Goal: Task Accomplishment & Management: Use online tool/utility

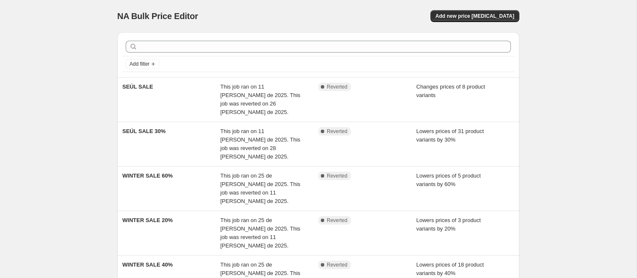
click at [362, 21] on div "Add new price [MEDICAL_DATA]" at bounding box center [418, 16] width 202 height 12
click at [472, 13] on span "Add new price [MEDICAL_DATA]" at bounding box center [475, 16] width 79 height 7
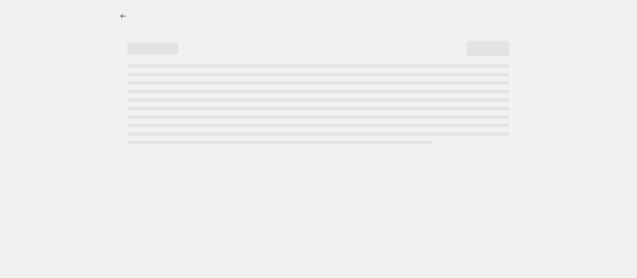
select select "percentage"
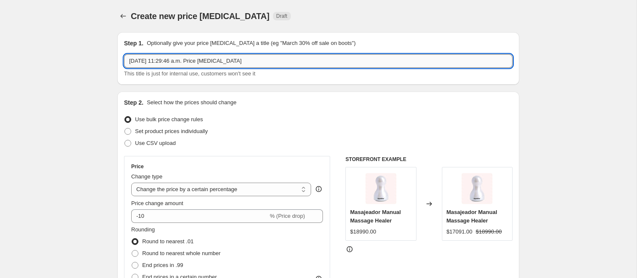
click at [252, 63] on input "16 sep 2025, 11:29:46 a.m. Price change job" at bounding box center [318, 61] width 389 height 14
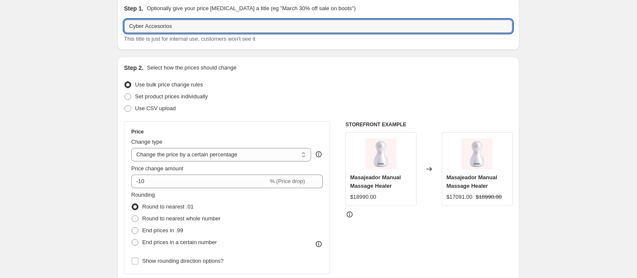
scroll to position [38, 0]
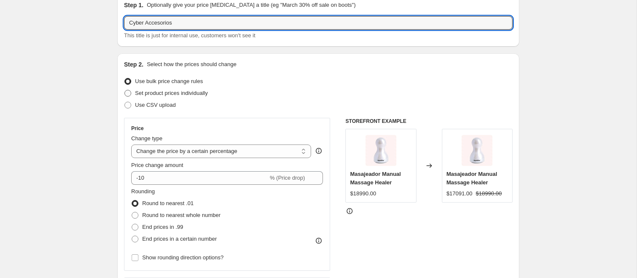
type input "Cyber Accesorios"
click at [195, 93] on span "Set product prices individually" at bounding box center [171, 93] width 73 height 6
click at [125, 90] on input "Set product prices individually" at bounding box center [124, 90] width 0 height 0
radio input "true"
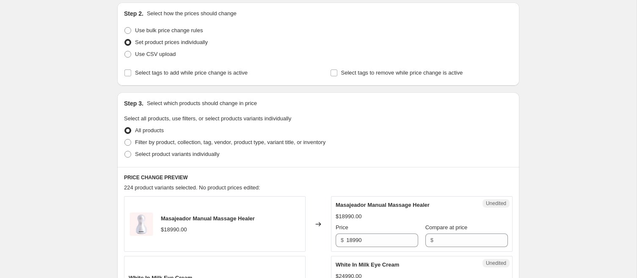
scroll to position [91, 0]
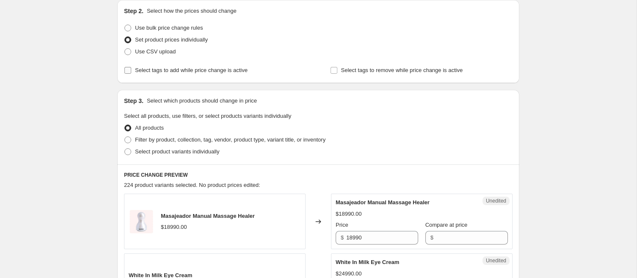
click at [209, 71] on span "Select tags to add while price change is active" at bounding box center [191, 70] width 113 height 6
click at [131, 71] on input "Select tags to add while price change is active" at bounding box center [127, 70] width 7 height 7
checkbox input "true"
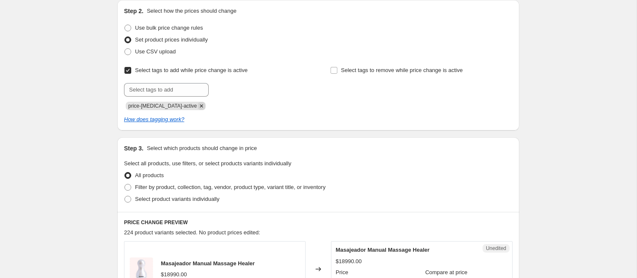
click at [200, 105] on icon "Remove price-change-job-active" at bounding box center [201, 105] width 3 height 3
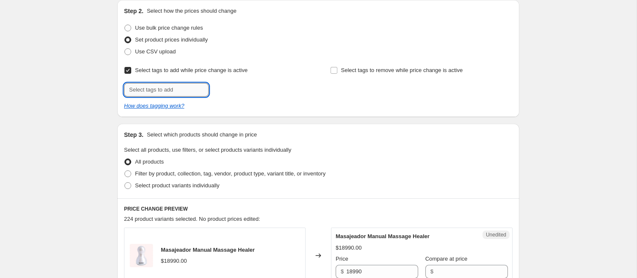
click at [166, 90] on input "text" at bounding box center [166, 90] width 85 height 14
type input "S"
type input "s"
click at [179, 94] on input "text" at bounding box center [166, 90] width 85 height 14
paste input "seollal 30"
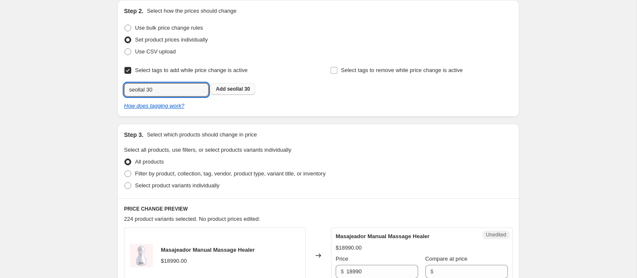
type input "seollal 30"
click at [223, 87] on b "Add" at bounding box center [221, 89] width 10 height 6
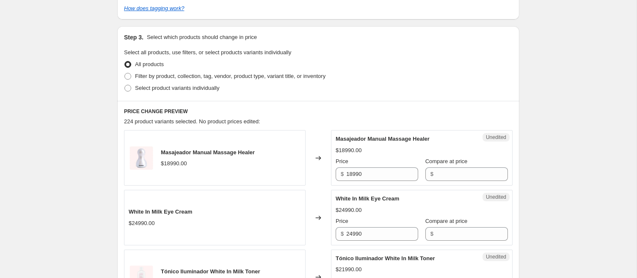
scroll to position [204, 0]
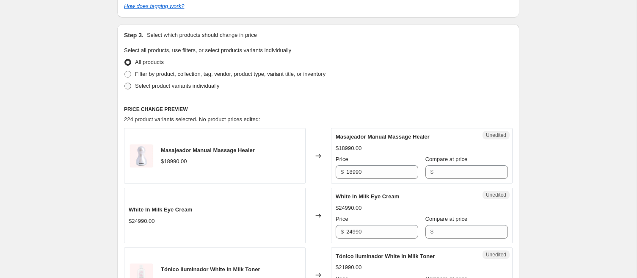
click at [128, 85] on span at bounding box center [127, 86] width 7 height 7
click at [125, 83] on input "Select product variants individually" at bounding box center [124, 83] width 0 height 0
radio input "true"
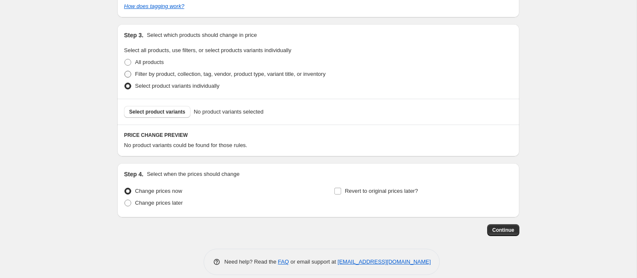
click at [147, 72] on span "Filter by product, collection, tag, vendor, product type, variant title, or inv…" at bounding box center [230, 74] width 190 height 6
click at [125, 71] on input "Filter by product, collection, tag, vendor, product type, variant title, or inv…" at bounding box center [124, 71] width 0 height 0
radio input "true"
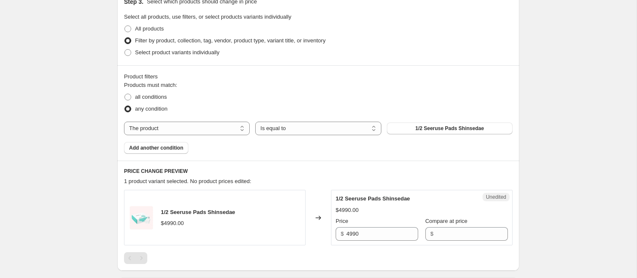
scroll to position [243, 0]
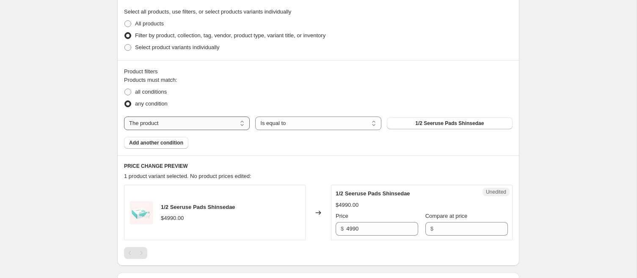
click at [235, 123] on select "The product The product's collection The product's tag The product's vendor The…" at bounding box center [187, 123] width 126 height 14
select select "tag"
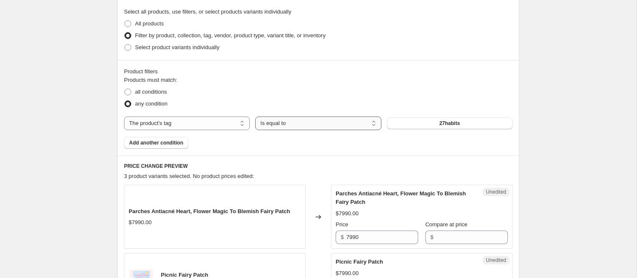
click at [280, 125] on select "Is equal to Is not equal to" at bounding box center [318, 123] width 126 height 14
click at [443, 124] on span "27habits" at bounding box center [449, 123] width 21 height 7
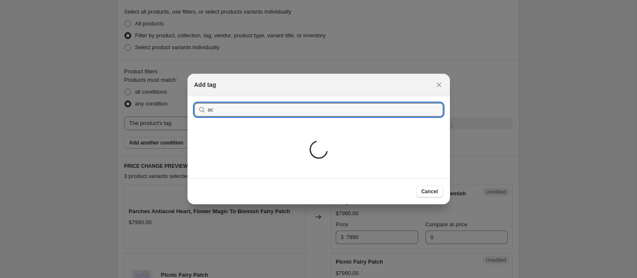
type input "a"
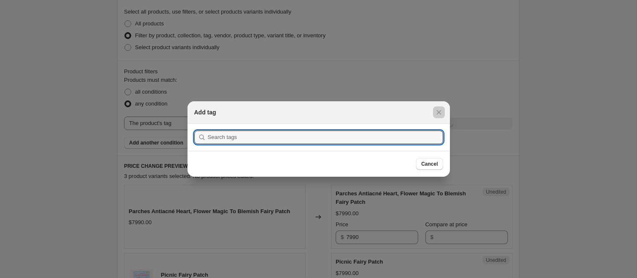
scroll to position [243, 0]
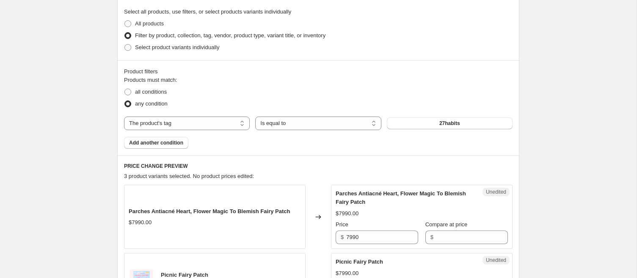
click at [526, 150] on div "Create new price change job. This page is ready Create new price change job Dra…" at bounding box center [318, 140] width 422 height 767
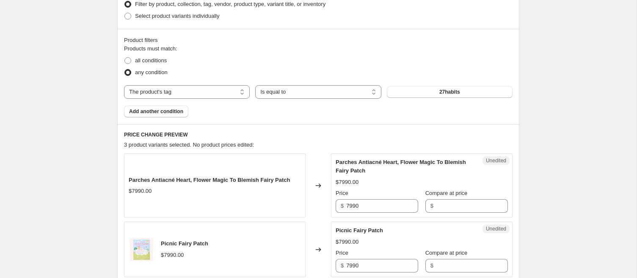
scroll to position [275, 0]
click at [418, 93] on button "27habits" at bounding box center [450, 92] width 126 height 12
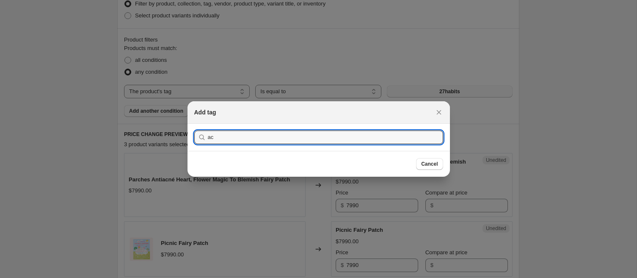
type input "acc"
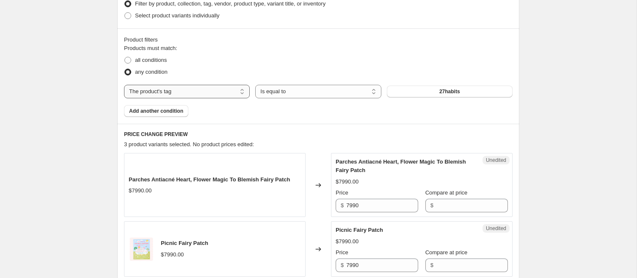
click at [209, 90] on select "The product The product's collection The product's tag The product's vendor The…" at bounding box center [187, 92] width 126 height 14
select select "collection"
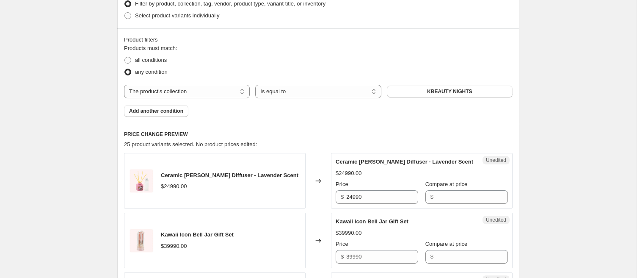
click at [440, 92] on span "KBEAUTY NIGHTS" at bounding box center [449, 91] width 45 height 7
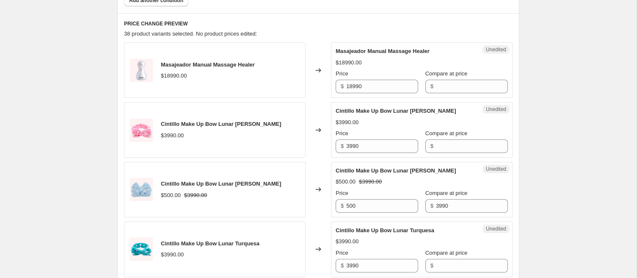
scroll to position [386, 0]
click at [356, 86] on input "18990" at bounding box center [382, 86] width 72 height 14
type input "4990"
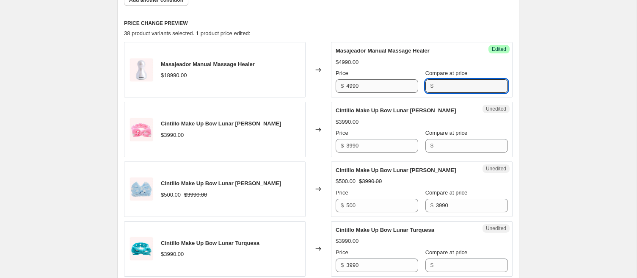
paste input "18990"
type input "18990"
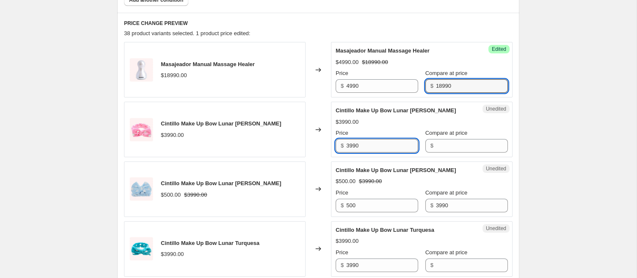
click at [349, 142] on input "3990" at bounding box center [382, 146] width 72 height 14
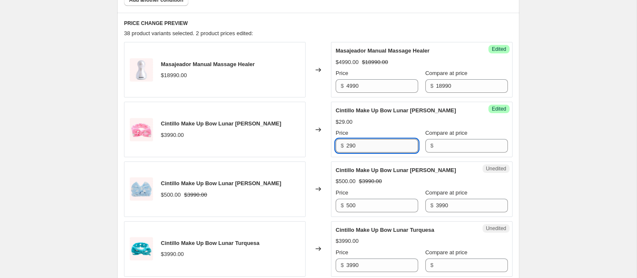
type input "290"
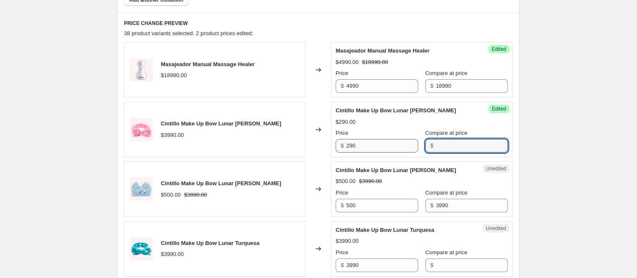
paste input "3990"
type input "3990"
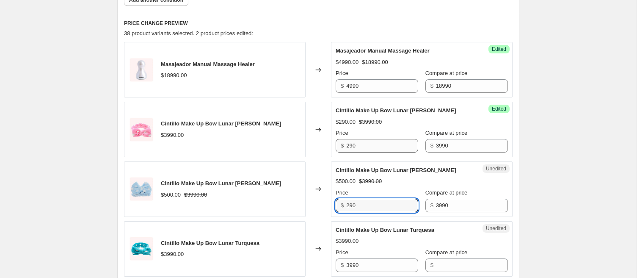
type input "290"
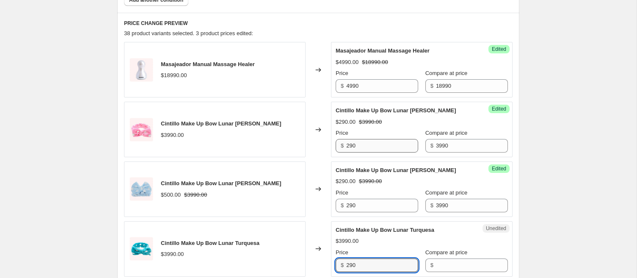
type input "290"
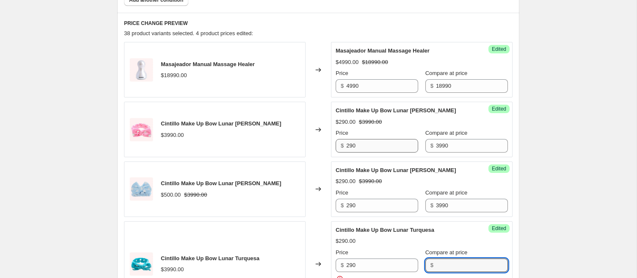
paste input "3990"
type input "3990"
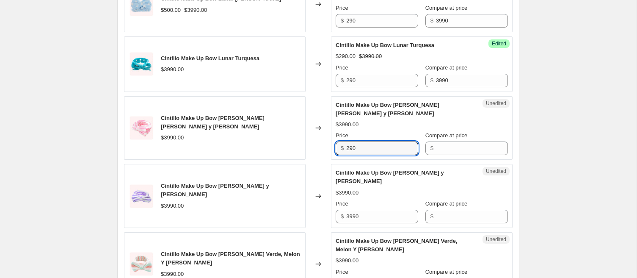
type input "290"
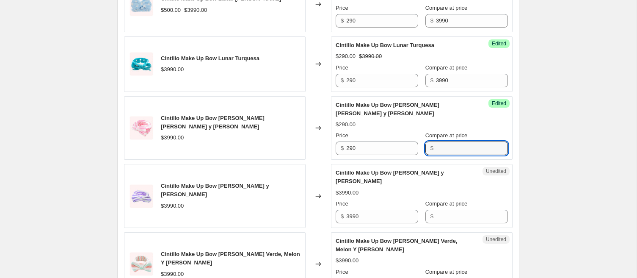
paste input "3990"
type input "3990"
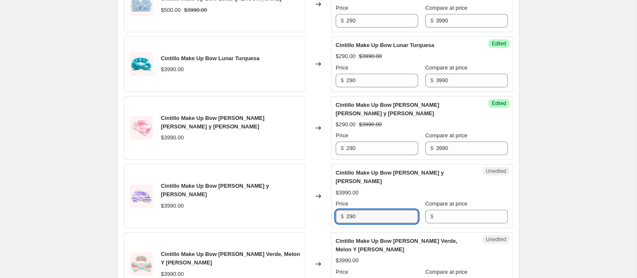
type input "290"
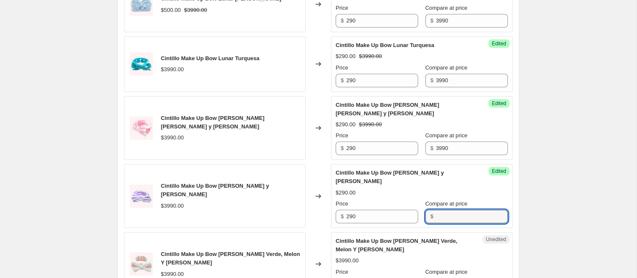
paste input "3990"
type input "3990"
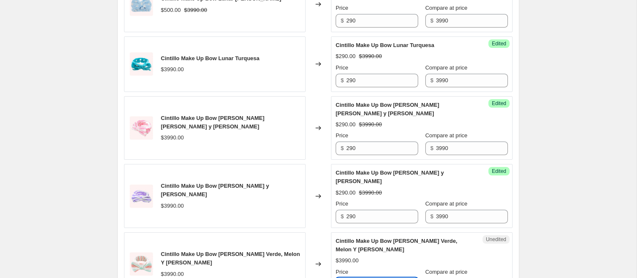
type input "290"
paste input "3990"
type input "3990"
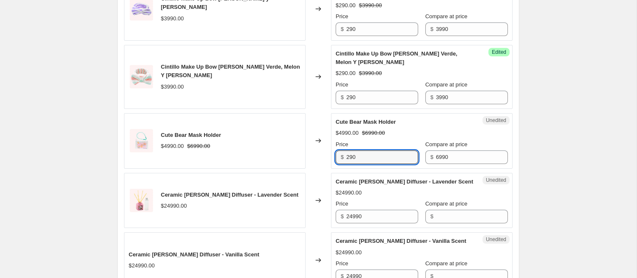
type input "290"
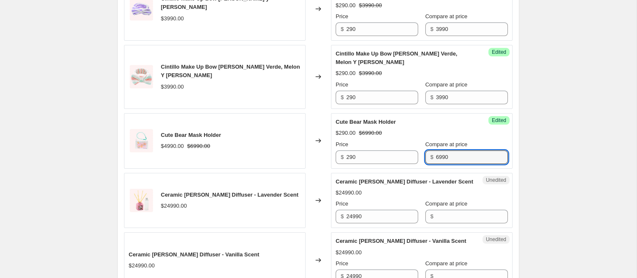
paste input "3"
type input "6990"
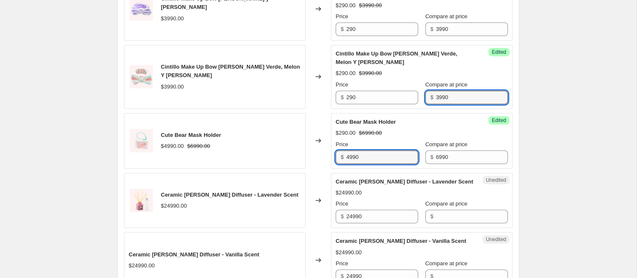
type input "4990"
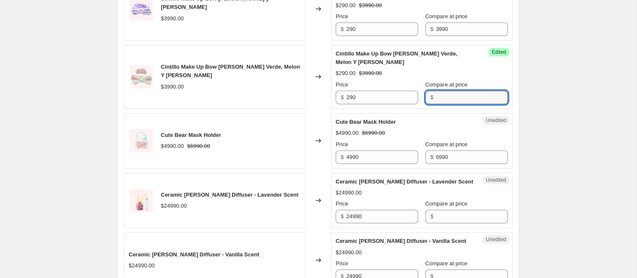
paste input "3990"
type input "3990"
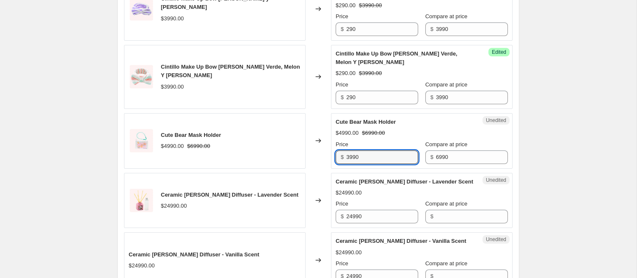
type input "3990"
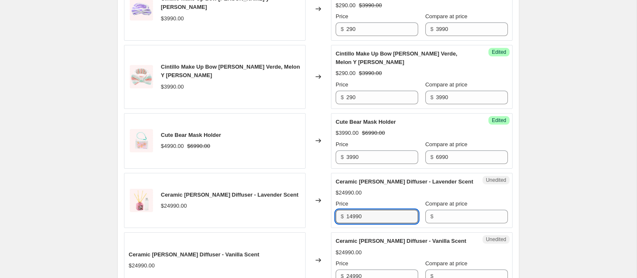
type input "14990"
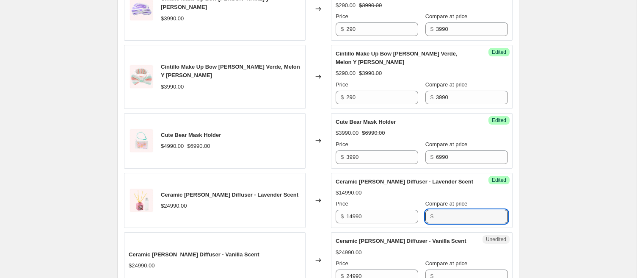
paste input "24990"
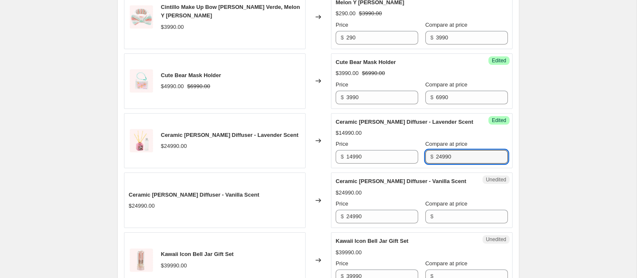
scroll to position [818, 0]
type input "24990"
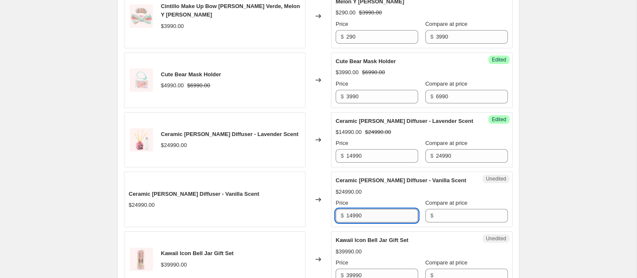
type input "14990"
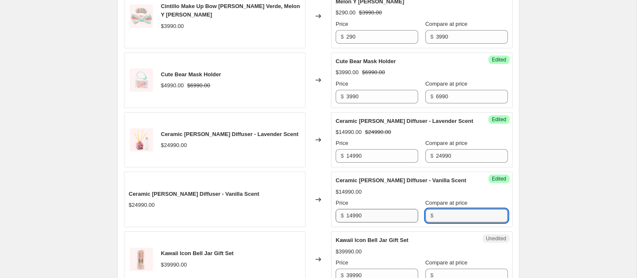
paste input "24990"
type input "24990"
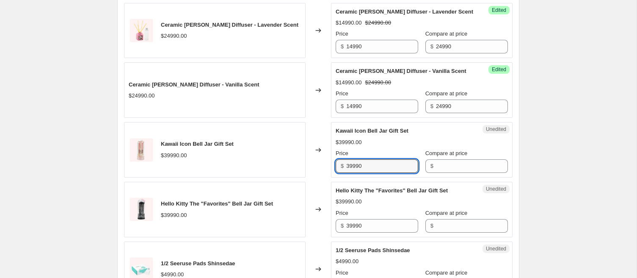
scroll to position [929, 0]
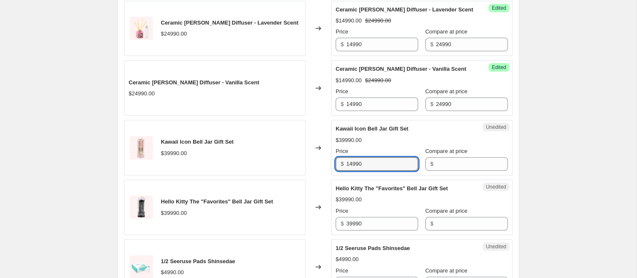
type input "14990"
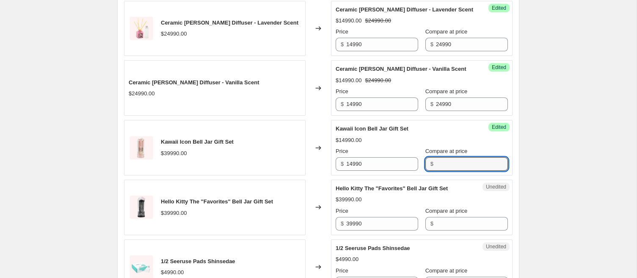
paste input "39990"
type input "39990"
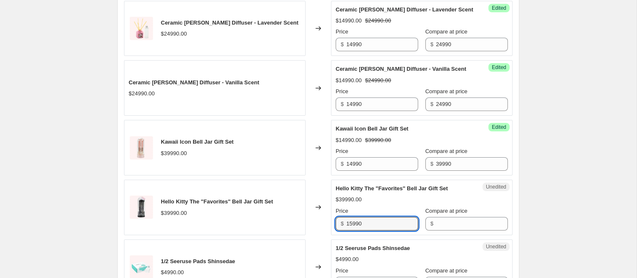
type input "15990"
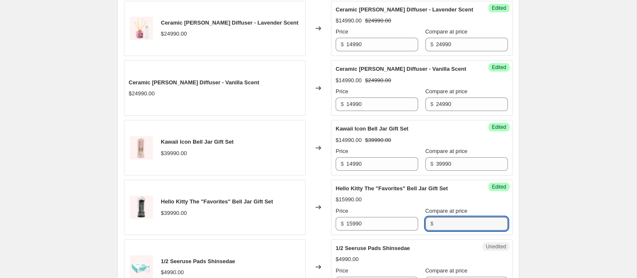
paste input "39990"
type input "39990"
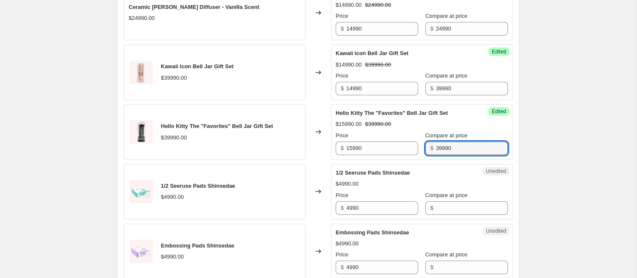
scroll to position [1006, 0]
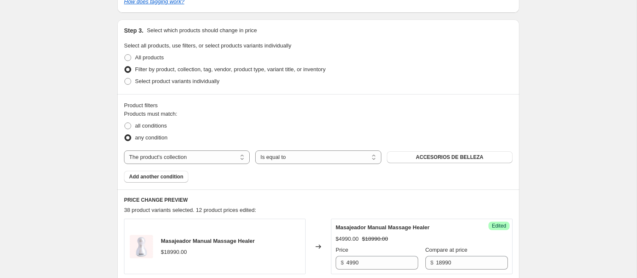
scroll to position [0, 0]
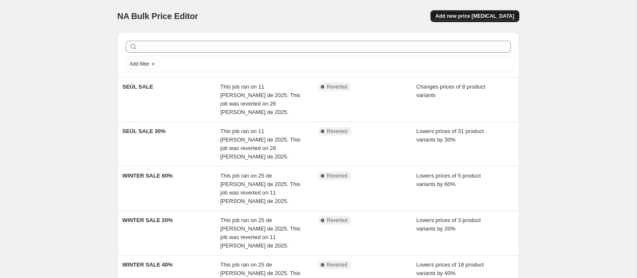
click at [479, 13] on span "Add new price [MEDICAL_DATA]" at bounding box center [475, 16] width 79 height 7
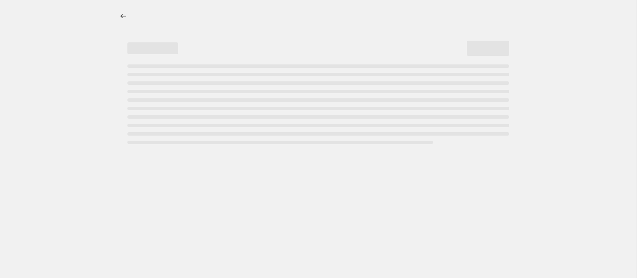
select select "percentage"
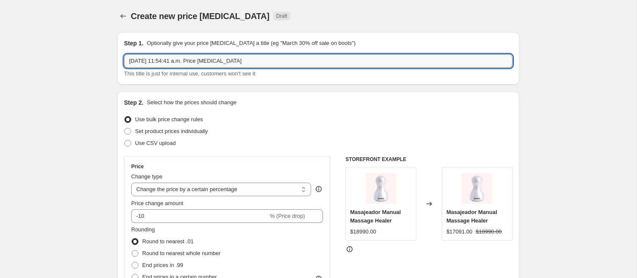
click at [263, 63] on input "[DATE] 11:54:41 a.m. Price [MEDICAL_DATA]" at bounding box center [318, 61] width 389 height 14
type input "Cyber Accesorios"
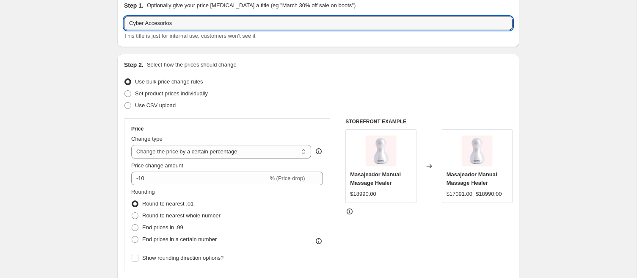
scroll to position [44, 0]
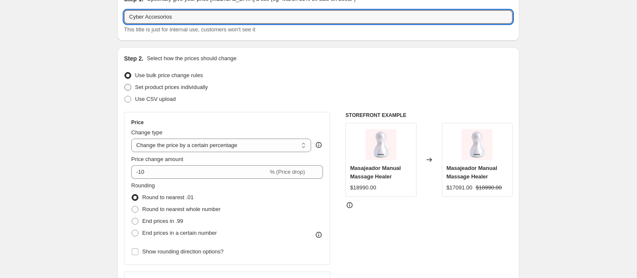
click at [179, 84] on span "Set product prices individually" at bounding box center [171, 87] width 73 height 6
click at [125, 84] on input "Set product prices individually" at bounding box center [124, 84] width 0 height 0
radio input "true"
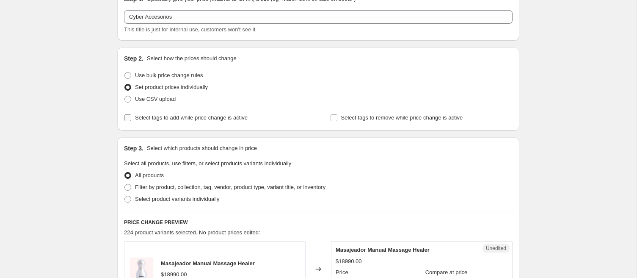
click at [158, 115] on span "Select tags to add while price change is active" at bounding box center [191, 117] width 113 height 6
click at [131, 115] on input "Select tags to add while price change is active" at bounding box center [127, 117] width 7 height 7
checkbox input "true"
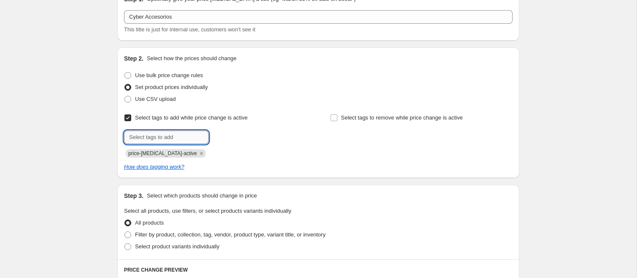
click at [157, 139] on input "text" at bounding box center [166, 137] width 85 height 14
type input "seollal 30"
click at [198, 153] on icon "Remove price-change-job-active" at bounding box center [202, 153] width 8 height 8
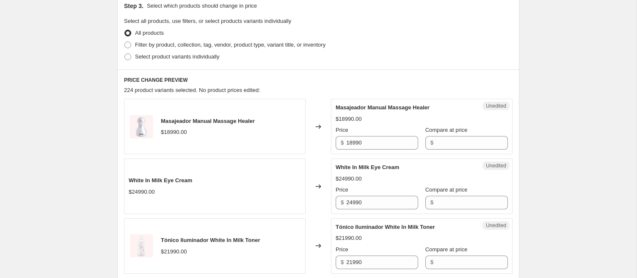
scroll to position [220, 0]
click at [133, 56] on label "Select product variants individually" at bounding box center [171, 57] width 95 height 12
click at [125, 54] on input "Select product variants individually" at bounding box center [124, 53] width 0 height 0
radio input "true"
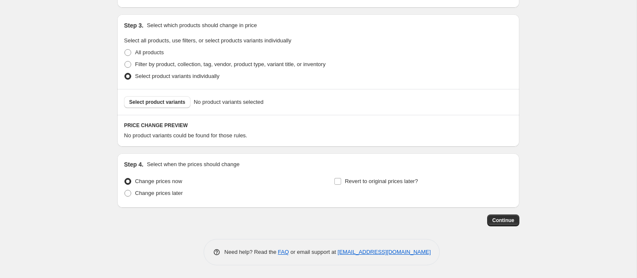
scroll to position [200, 0]
click at [159, 103] on span "Select product variants" at bounding box center [157, 102] width 56 height 7
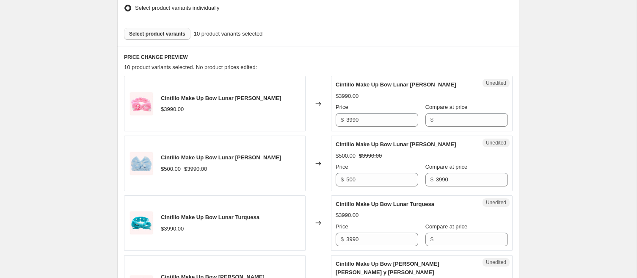
scroll to position [301, 0]
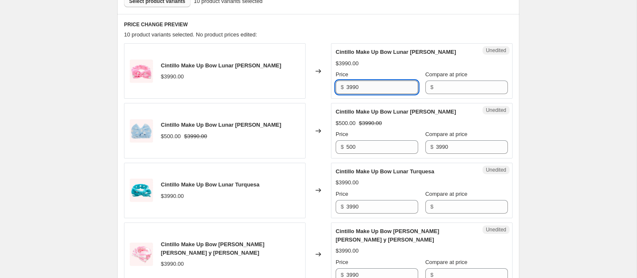
click at [353, 88] on input "3990" at bounding box center [382, 87] width 72 height 14
type input "290"
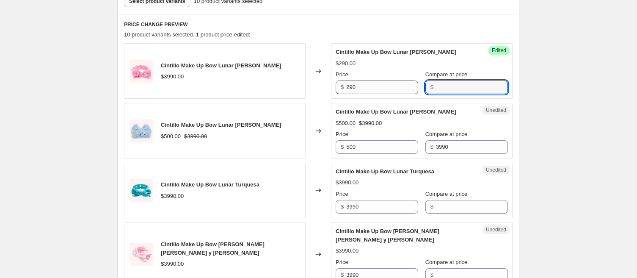
paste input "3990"
type input "3990"
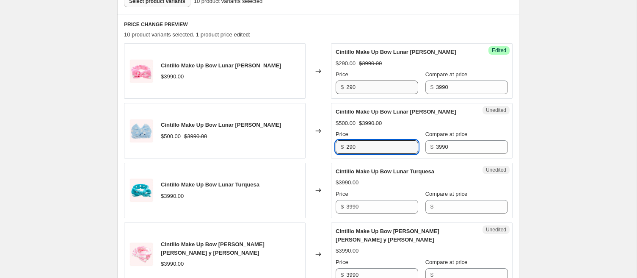
type input "290"
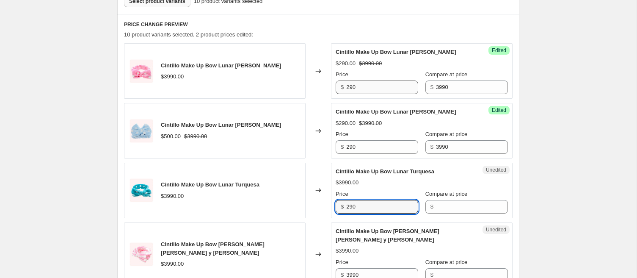
type input "290"
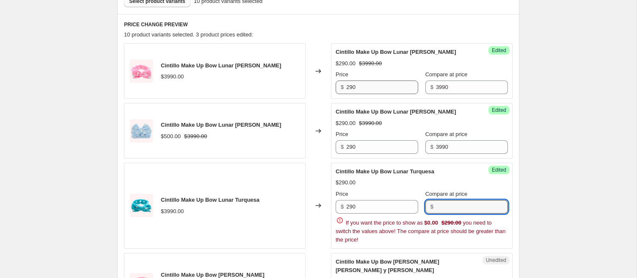
paste input "3990"
type input "3990"
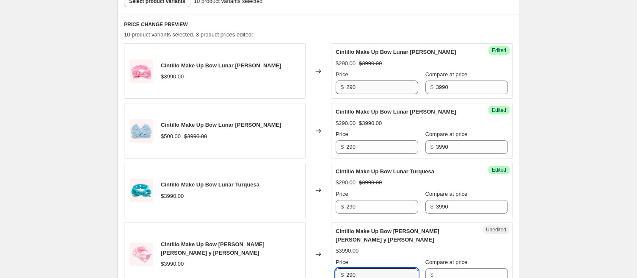
type input "290"
paste input "3990"
type input "3990"
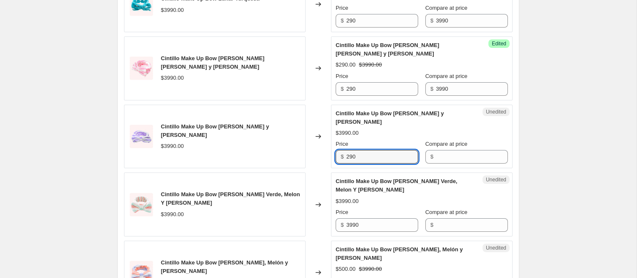
type input "290"
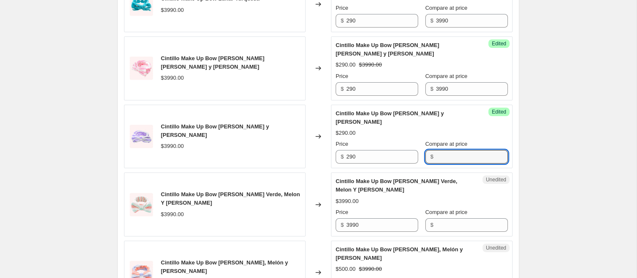
paste input "3990"
type input "3990"
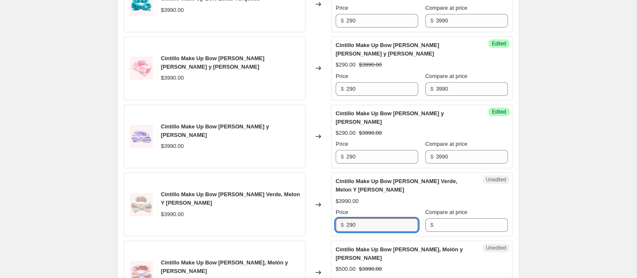
type input "290"
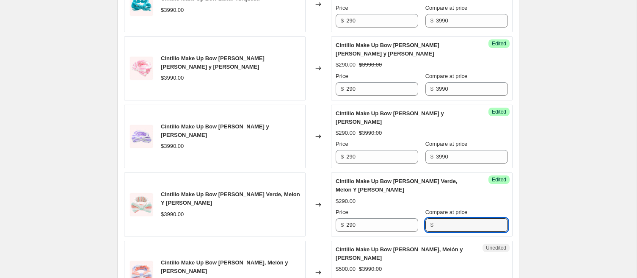
paste input "3990"
type input "3990"
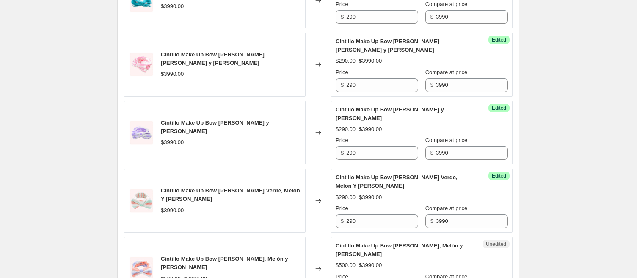
type input "290"
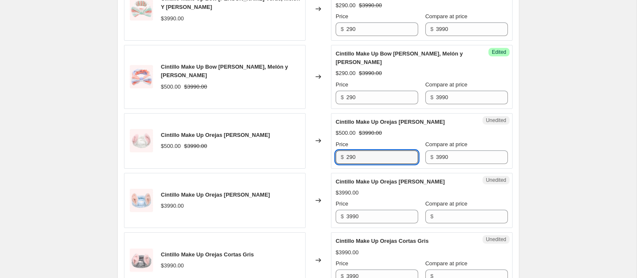
type input "290"
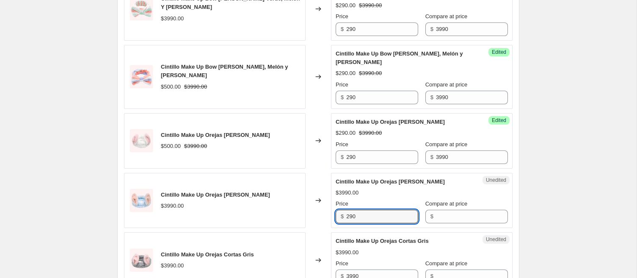
type input "290"
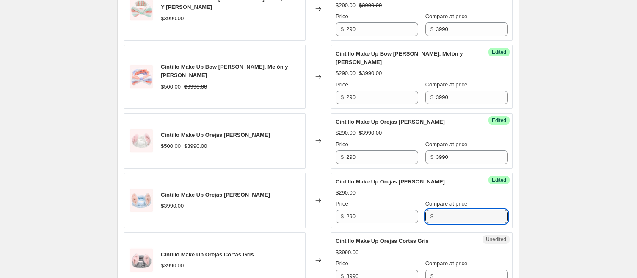
paste input "3990"
type input "3990"
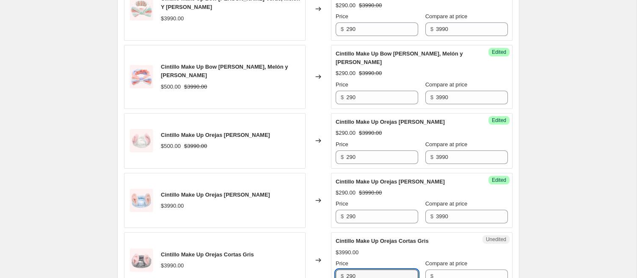
type input "290"
paste input "3990"
type input "3990"
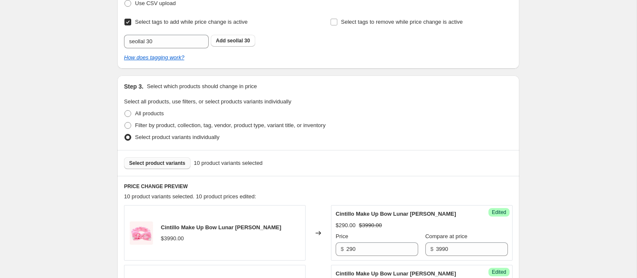
scroll to position [133, 0]
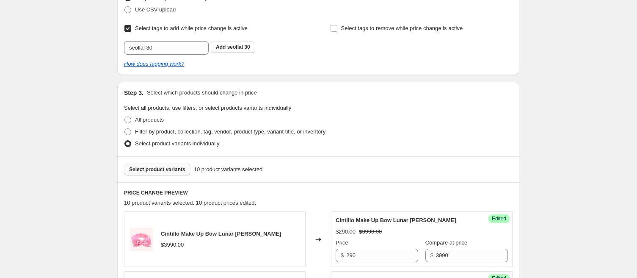
click at [158, 171] on span "Select product variants" at bounding box center [157, 169] width 56 height 7
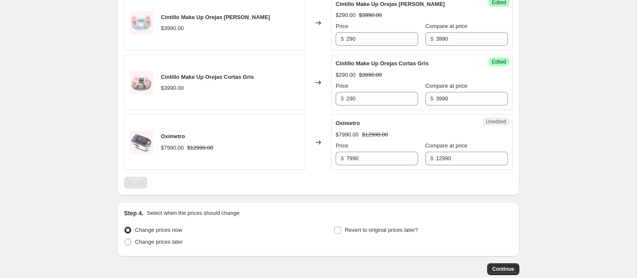
scroll to position [861, 0]
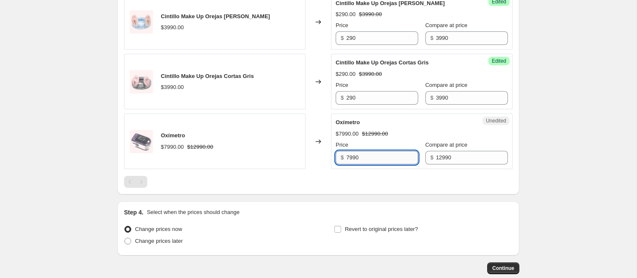
click at [349, 151] on input "7990" at bounding box center [382, 158] width 72 height 14
type input "990"
click at [381, 176] on div at bounding box center [318, 182] width 389 height 12
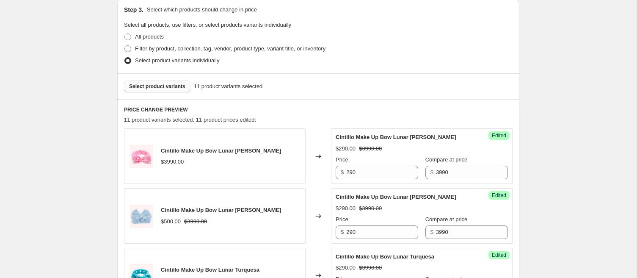
scroll to position [207, 0]
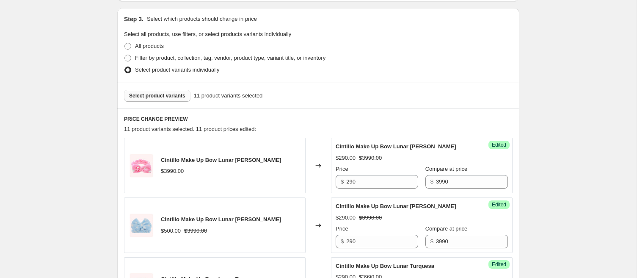
click at [157, 95] on span "Select product variants" at bounding box center [157, 95] width 56 height 7
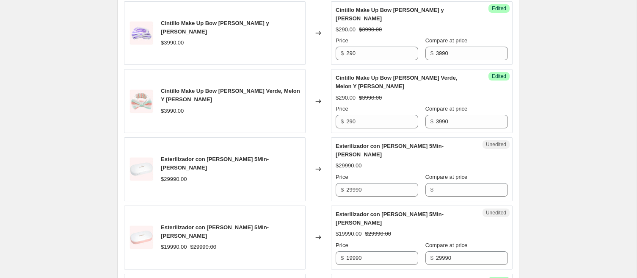
scroll to position [603, 0]
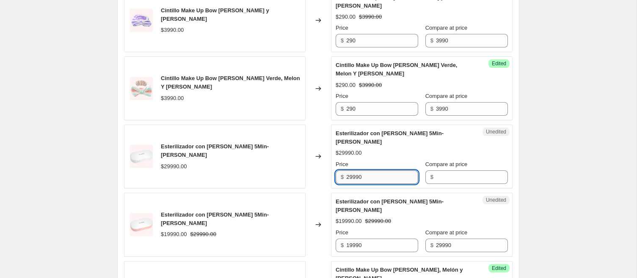
click at [359, 170] on input "29990" at bounding box center [382, 177] width 72 height 14
type input "29990"
type input "1490"
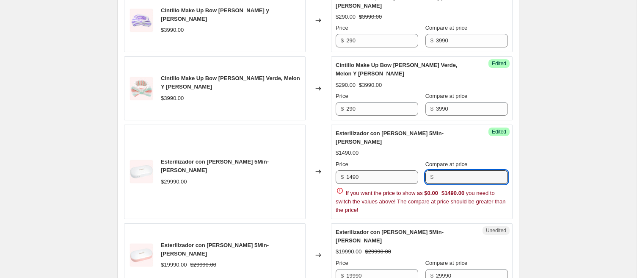
paste input "29990"
type input "29990"
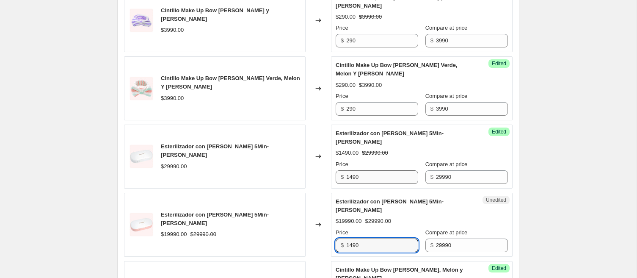
type input "1490"
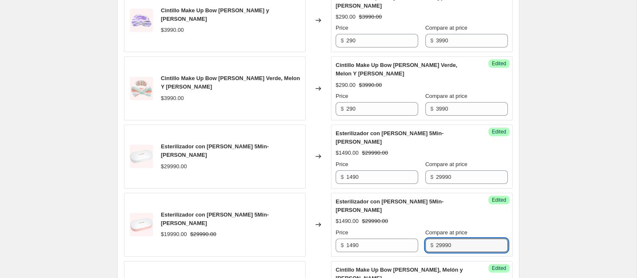
click at [551, 161] on div "Create new price [MEDICAL_DATA]. This page is ready Create new price [MEDICAL_D…" at bounding box center [318, 58] width 637 height 1323
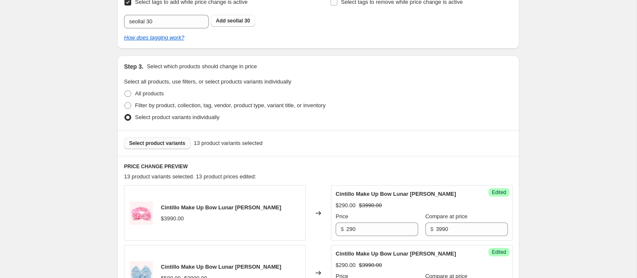
scroll to position [159, 0]
click at [163, 142] on span "Select product variants" at bounding box center [157, 143] width 56 height 7
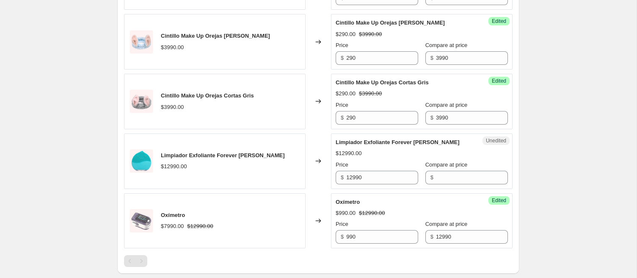
scroll to position [980, 0]
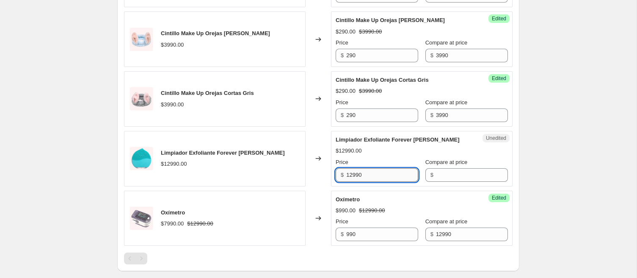
click at [354, 168] on input "12990" at bounding box center [382, 175] width 72 height 14
type input "1490"
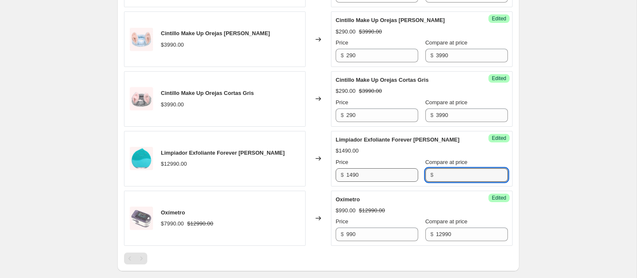
paste input "12990"
type input "12990"
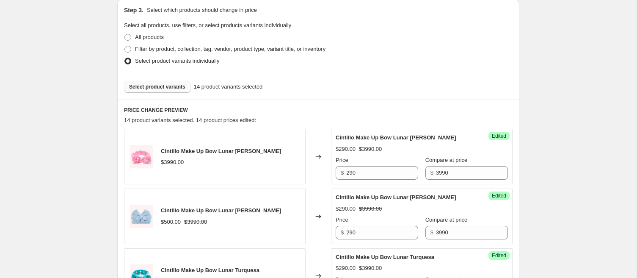
scroll to position [184, 0]
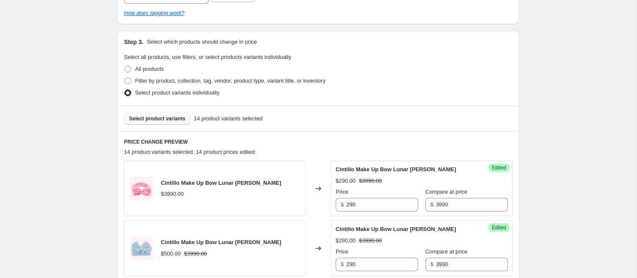
click at [155, 116] on span "Select product variants" at bounding box center [157, 118] width 56 height 7
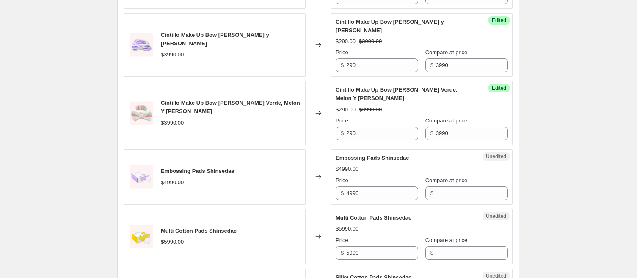
scroll to position [579, 0]
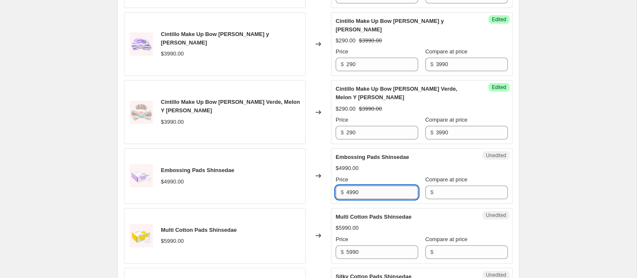
click at [355, 185] on input "4990" at bounding box center [382, 192] width 72 height 14
type input "1990"
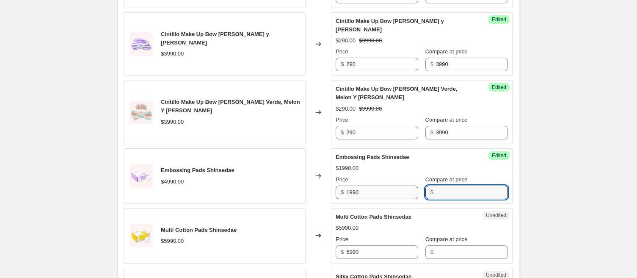
paste input "4990"
type input "4990"
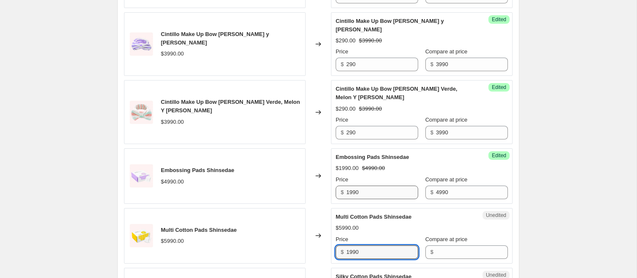
type input "1990"
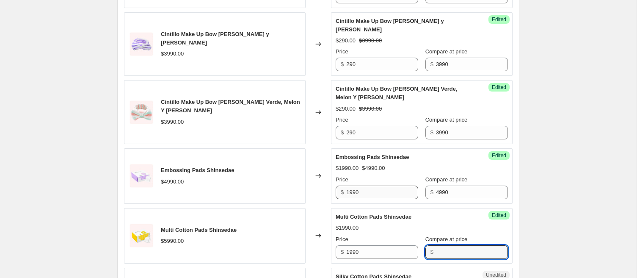
paste input "5990"
type input "5990"
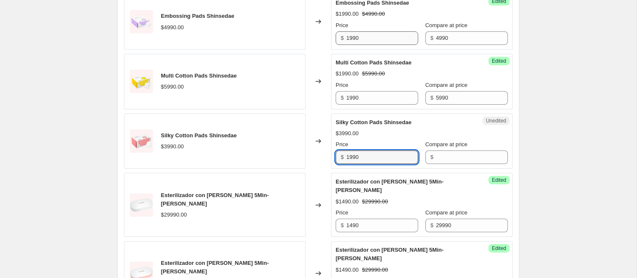
type input "1990"
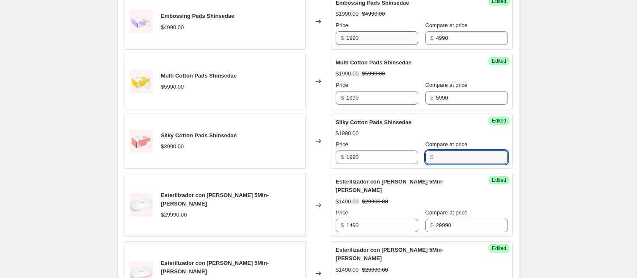
paste input "3990"
type input "3990"
click at [588, 146] on div "Create new price [MEDICAL_DATA]. This page is ready Create new price [MEDICAL_D…" at bounding box center [318, 46] width 637 height 1561
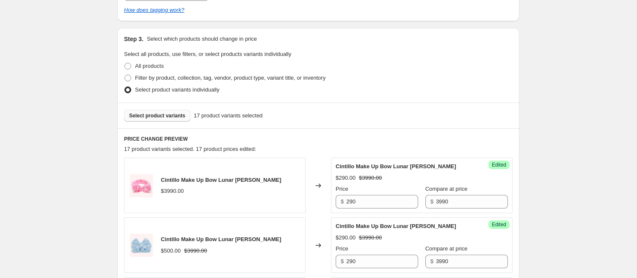
scroll to position [185, 0]
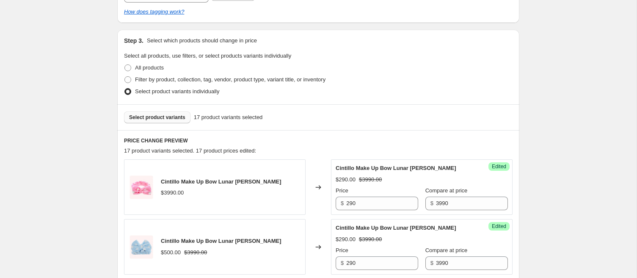
click at [167, 118] on span "Select product variants" at bounding box center [157, 117] width 56 height 7
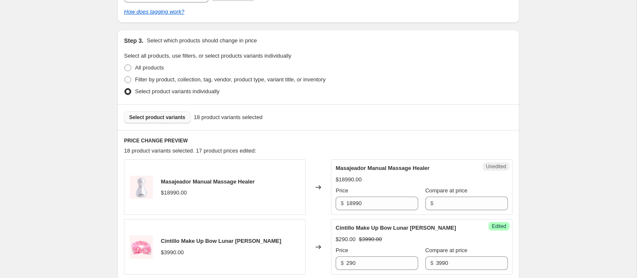
scroll to position [196, 0]
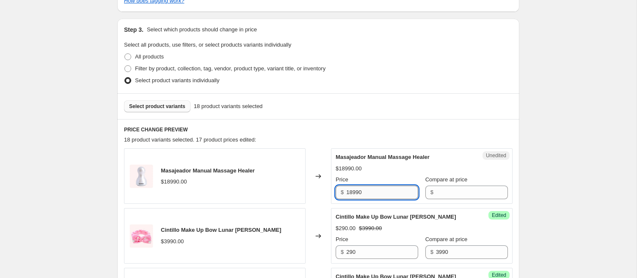
click at [353, 190] on input "18990" at bounding box center [382, 192] width 72 height 14
type input "4990"
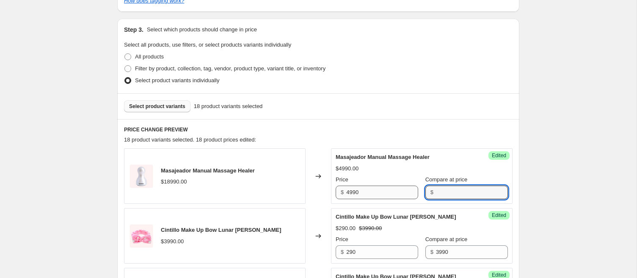
paste input "18990"
type input "18990"
click at [157, 109] on button "Select product variants" at bounding box center [157, 106] width 66 height 12
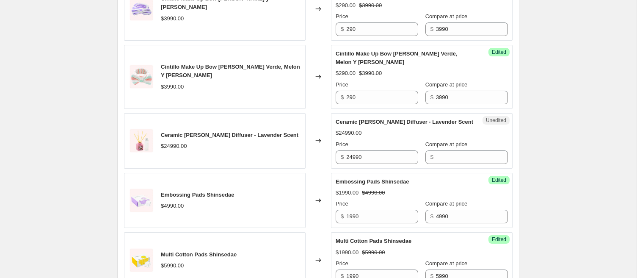
scroll to position [668, 0]
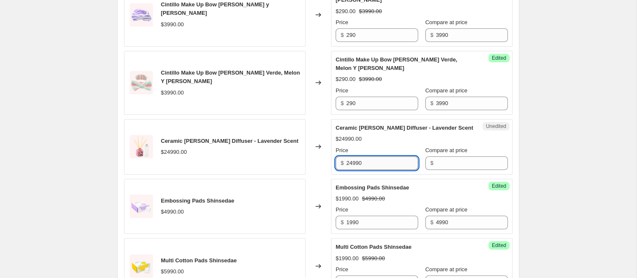
click at [354, 156] on input "24990" at bounding box center [382, 163] width 72 height 14
type input "24990"
click at [354, 156] on input "24990" at bounding box center [382, 163] width 72 height 14
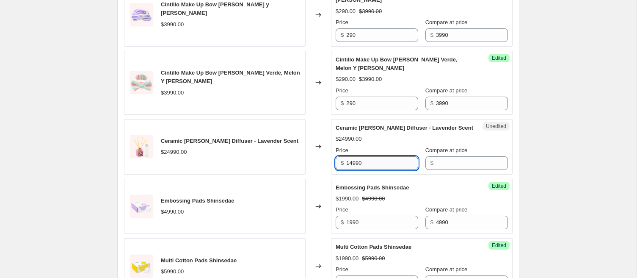
type input "14990"
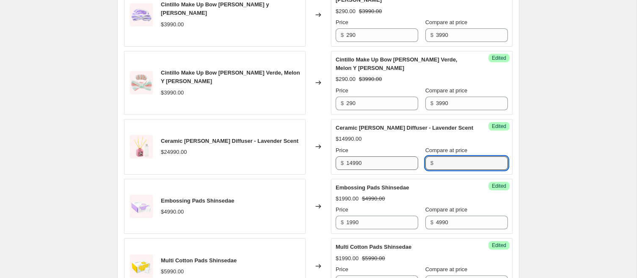
paste input "24990"
type input "24990"
click at [552, 163] on div "Create new price [MEDICAL_DATA]. This page is ready Create new price [MEDICAL_D…" at bounding box center [318, 172] width 637 height 1680
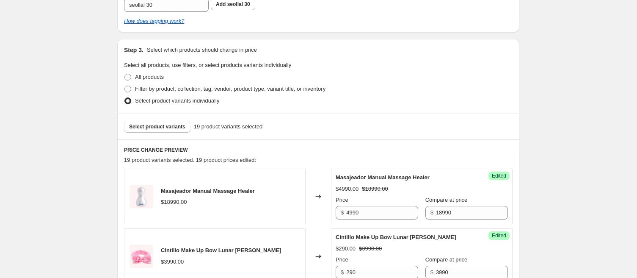
scroll to position [175, 0]
click at [171, 126] on span "Select product variants" at bounding box center [157, 127] width 56 height 7
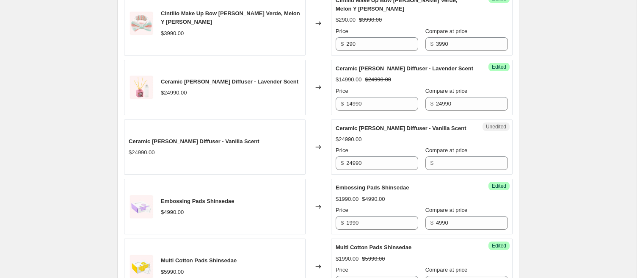
scroll to position [728, 0]
click at [357, 156] on input "24990" at bounding box center [382, 163] width 72 height 14
type input "14990"
paste input "24990"
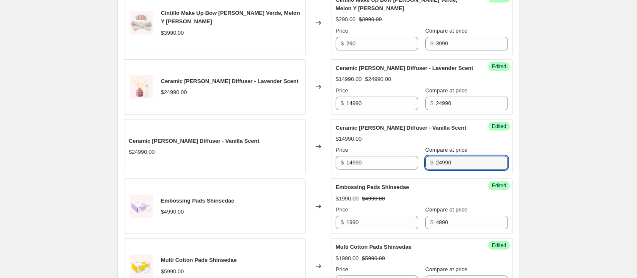
type input "24990"
click at [590, 168] on div "Create new price [MEDICAL_DATA]. This page is ready Create new price [MEDICAL_D…" at bounding box center [318, 142] width 637 height 1740
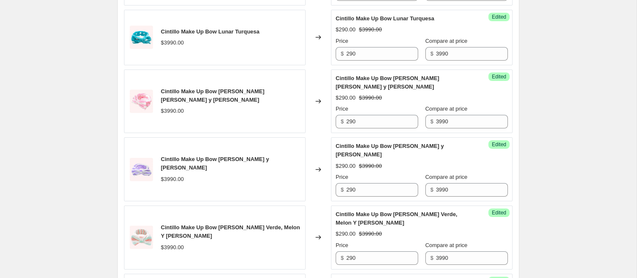
scroll to position [233, 0]
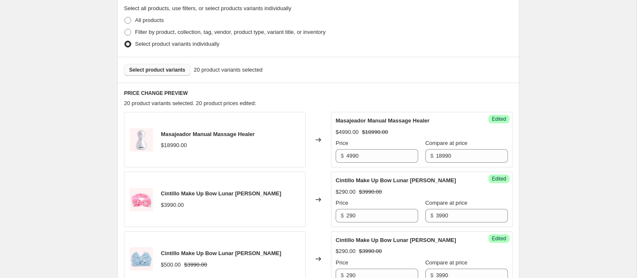
click at [175, 71] on span "Select product variants" at bounding box center [157, 69] width 56 height 7
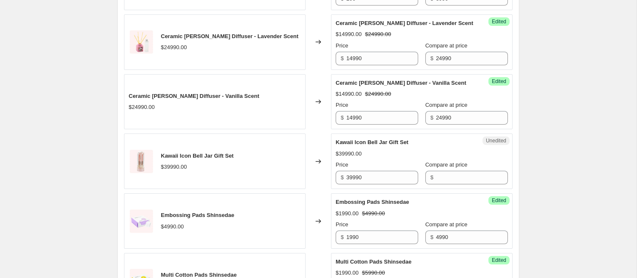
scroll to position [778, 0]
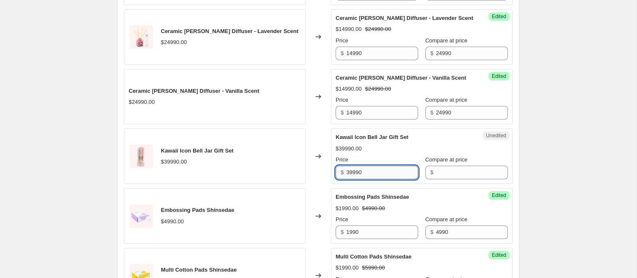
click at [350, 166] on input "39990" at bounding box center [382, 173] width 72 height 14
type input "14990"
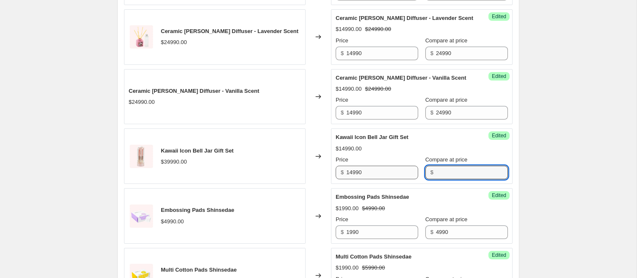
paste input "39990"
type input "39990"
click at [551, 178] on div "Create new price [MEDICAL_DATA]. This page is ready Create new price [MEDICAL_D…" at bounding box center [318, 92] width 637 height 1740
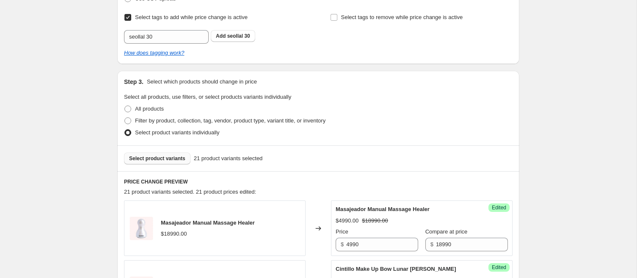
scroll to position [186, 0]
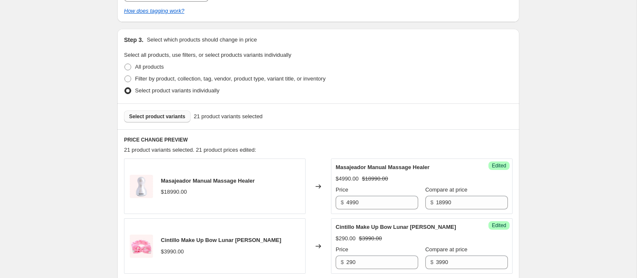
click at [177, 118] on span "Select product variants" at bounding box center [157, 116] width 56 height 7
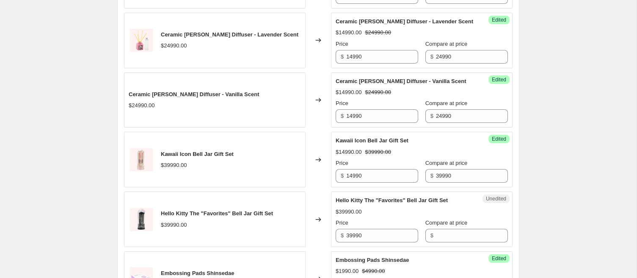
scroll to position [809, 0]
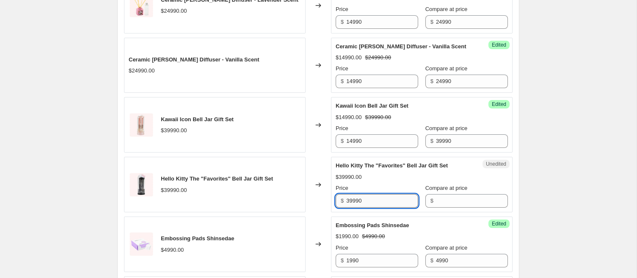
click at [356, 194] on input "39990" at bounding box center [382, 201] width 72 height 14
type input "15990"
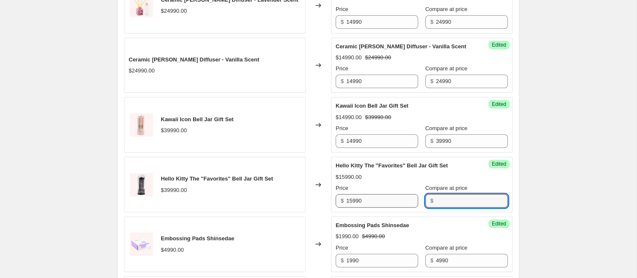
paste input "39990"
type input "39990"
click at [574, 177] on div "Create new price [MEDICAL_DATA]. This page is ready Create new price [MEDICAL_D…" at bounding box center [318, 61] width 637 height 1740
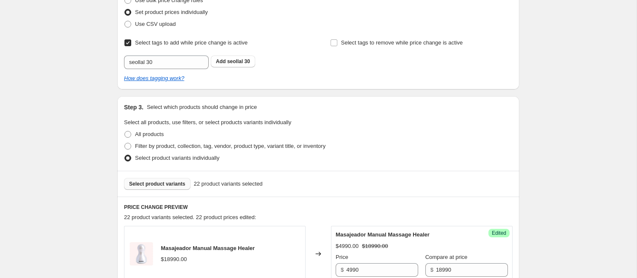
scroll to position [113, 0]
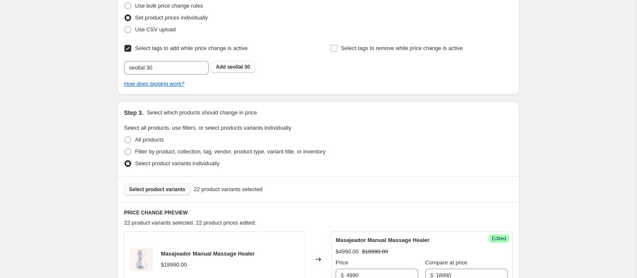
click at [171, 191] on span "Select product variants" at bounding box center [157, 189] width 56 height 7
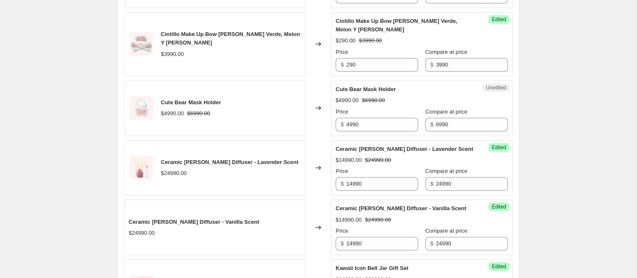
scroll to position [715, 0]
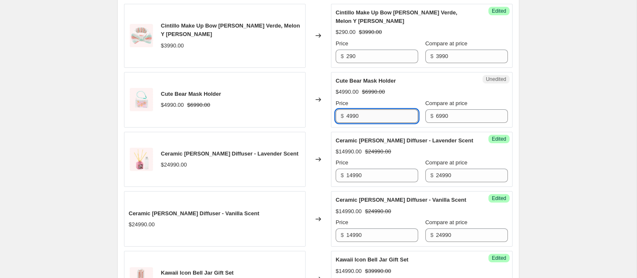
click at [353, 109] on input "4990" at bounding box center [382, 116] width 72 height 14
type input "2990"
click at [583, 127] on div "Create new price [MEDICAL_DATA]. This page is ready Create new price [MEDICAL_D…" at bounding box center [318, 155] width 637 height 1740
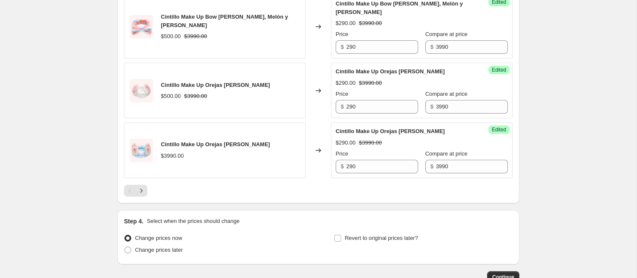
scroll to position [1426, 0]
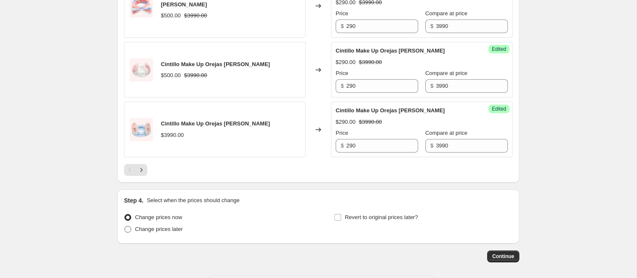
click at [150, 226] on span "Change prices later" at bounding box center [159, 229] width 48 height 6
click at [125, 226] on input "Change prices later" at bounding box center [124, 226] width 0 height 0
radio input "true"
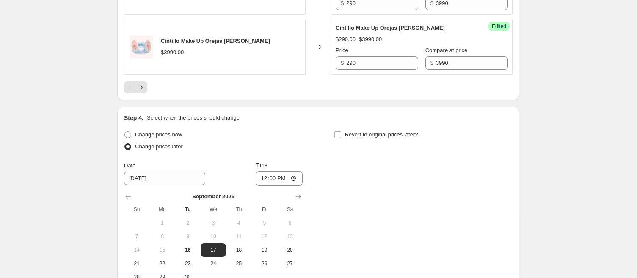
scroll to position [1549, 0]
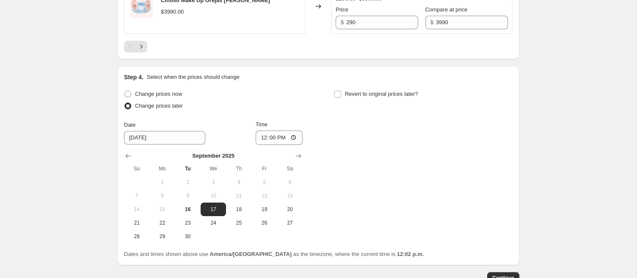
click at [489, 150] on div "Change prices now Change prices later Date [DATE] Time 12:00 [DATE] Su Mo Tu We…" at bounding box center [318, 165] width 389 height 155
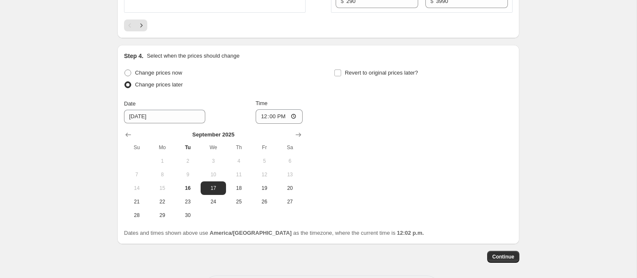
click at [147, 110] on input "[DATE]" at bounding box center [164, 117] width 81 height 14
